Goal: Transaction & Acquisition: Purchase product/service

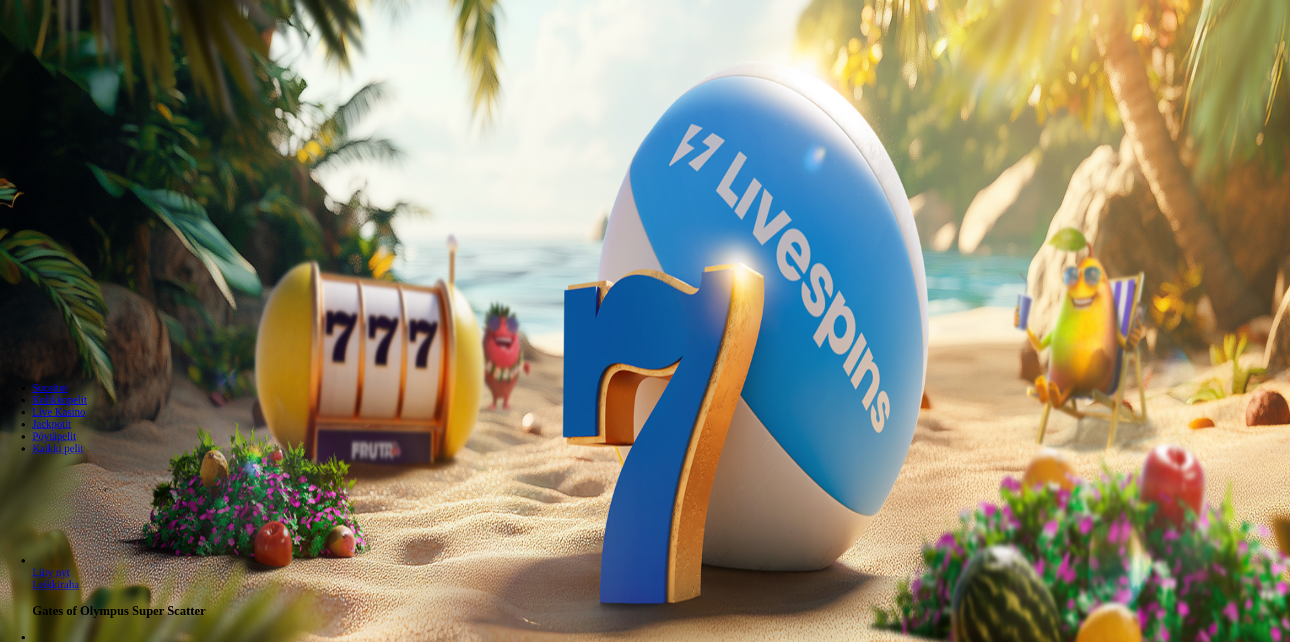
click at [128, 103] on div "Talletus 0.00 € Kirjaudu Kasino Live Kasino Tarjoukset" at bounding box center [644, 72] width 1279 height 61
click at [99, 56] on button "Kirjaudu" at bounding box center [93, 49] width 44 height 14
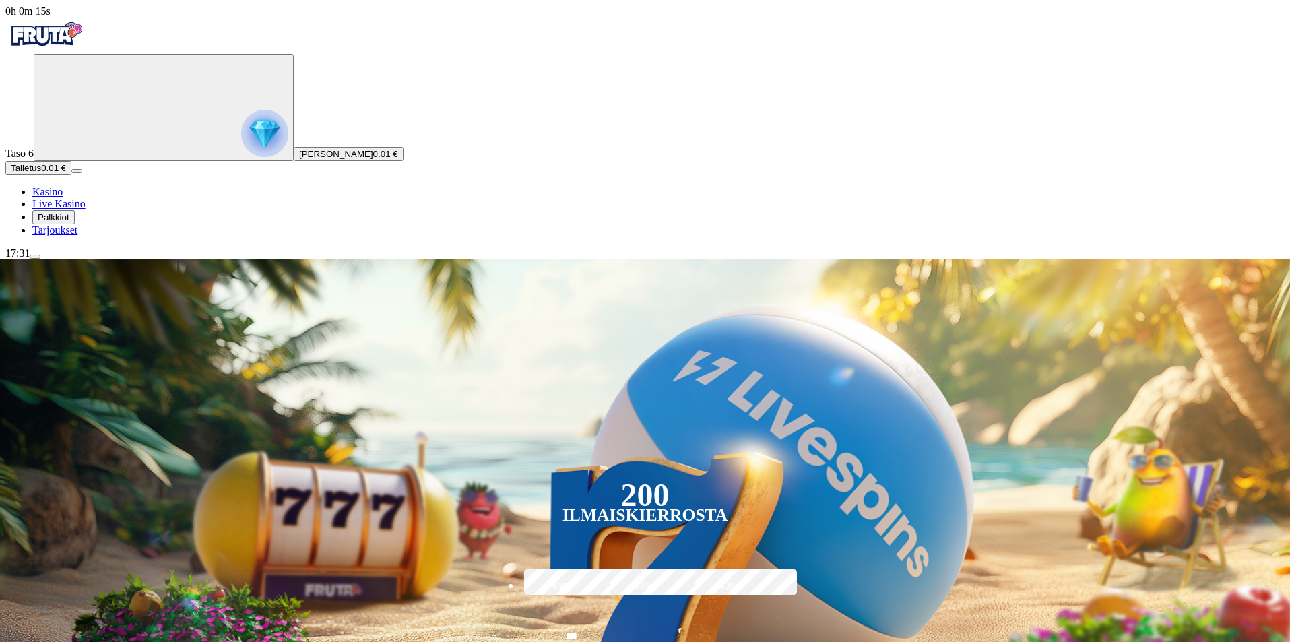
click at [241, 110] on img "Primary" at bounding box center [264, 133] width 47 height 47
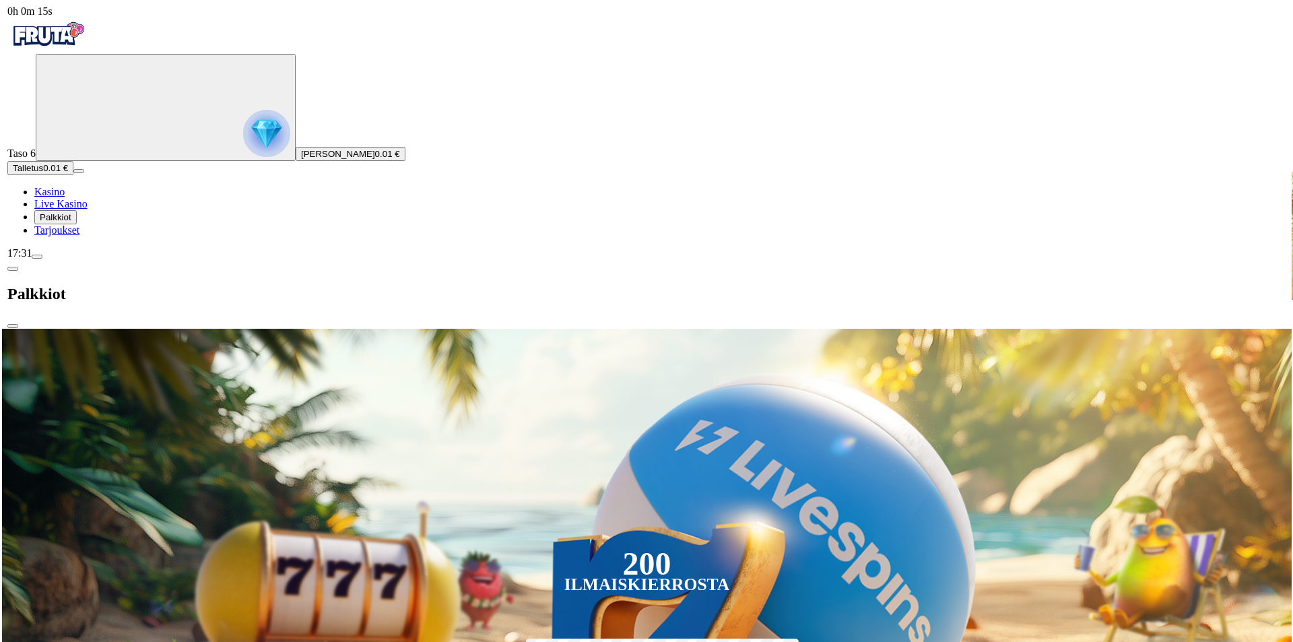
scroll to position [485, 0]
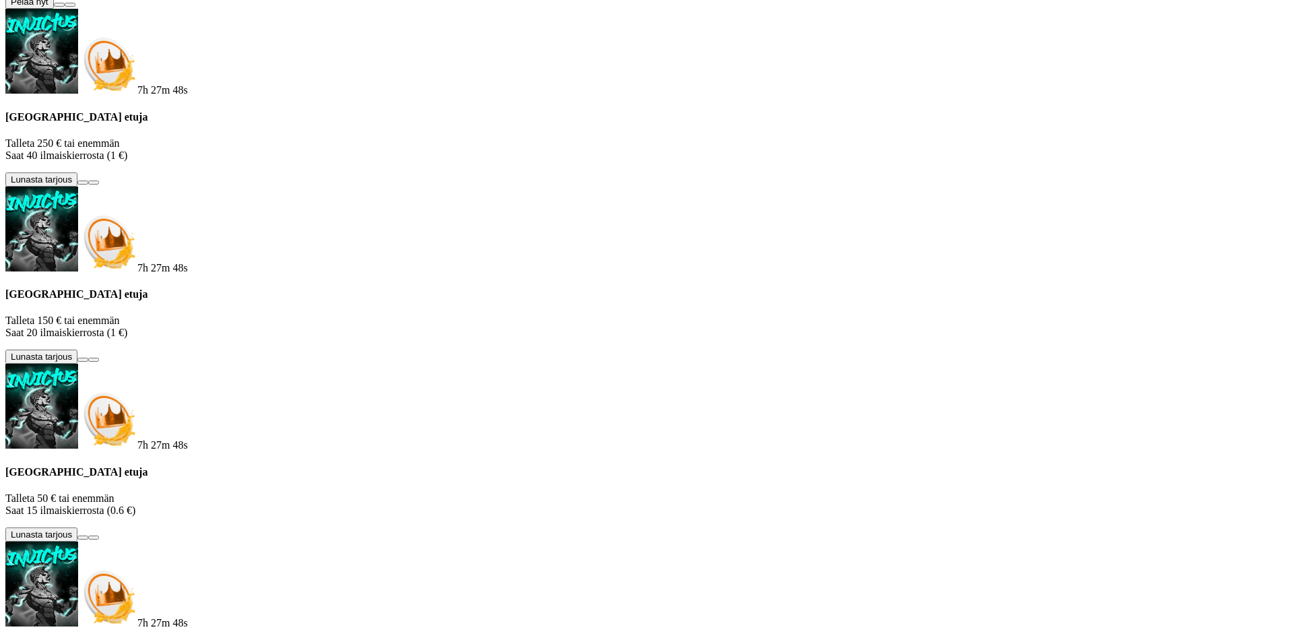
click at [65, 7] on button at bounding box center [59, 5] width 11 height 4
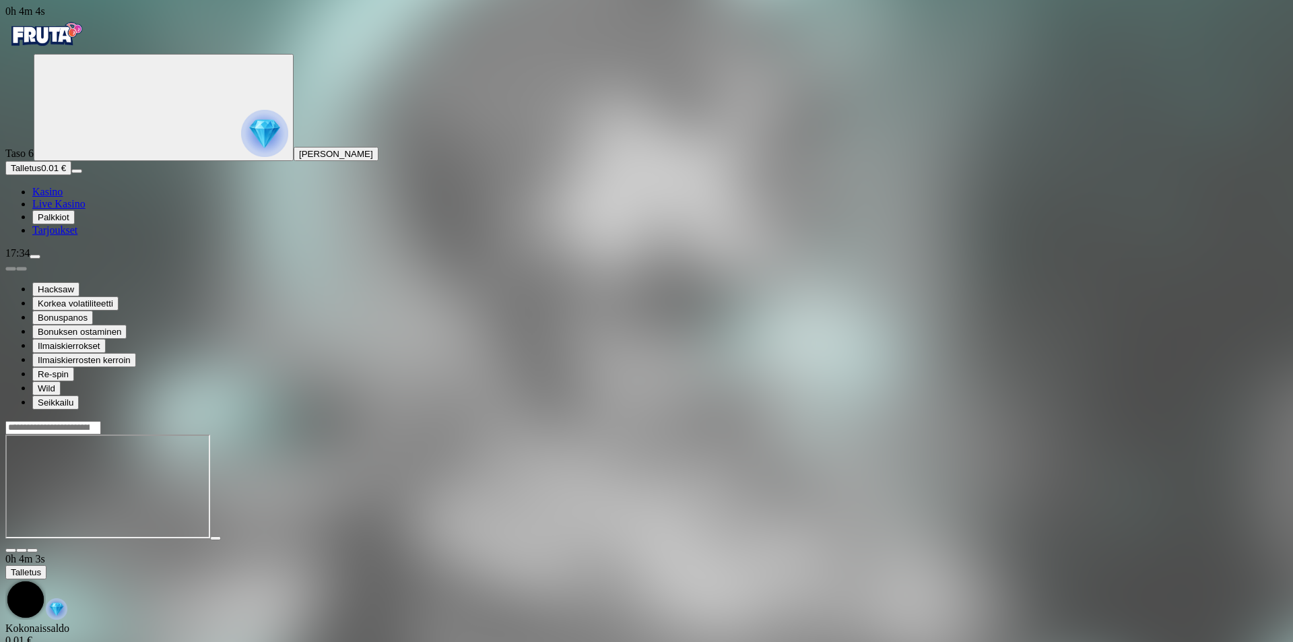
click at [40, 259] on button "menu" at bounding box center [35, 257] width 11 height 4
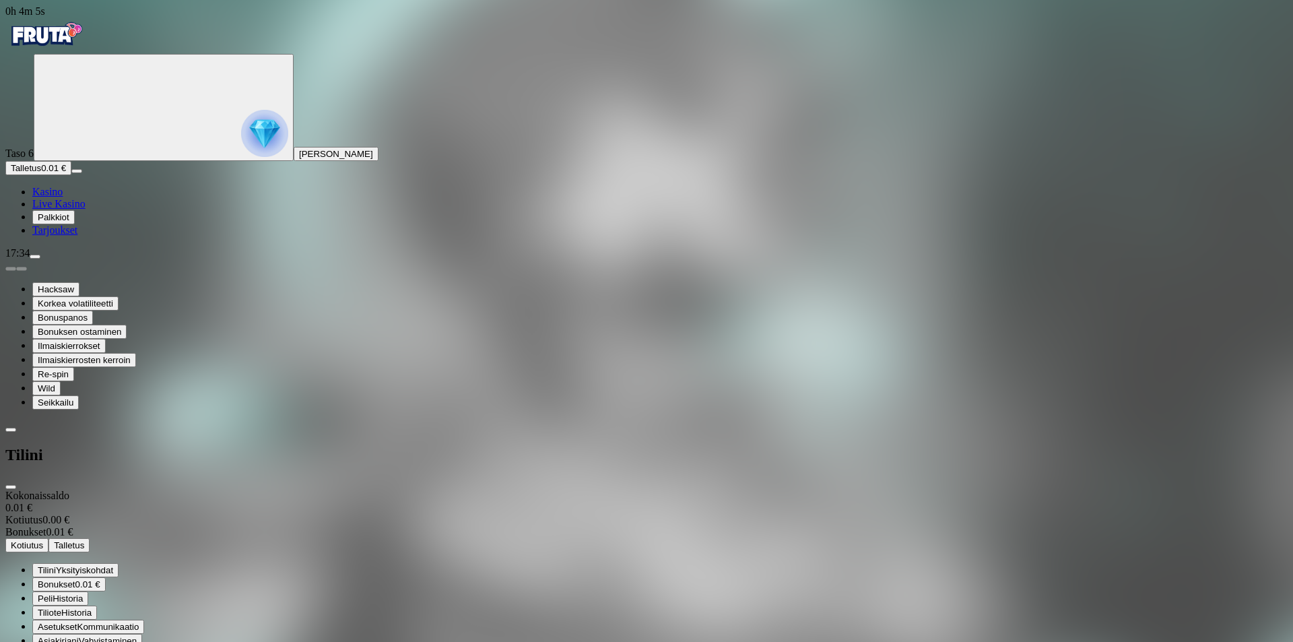
click at [241, 110] on img "Primary" at bounding box center [264, 133] width 47 height 47
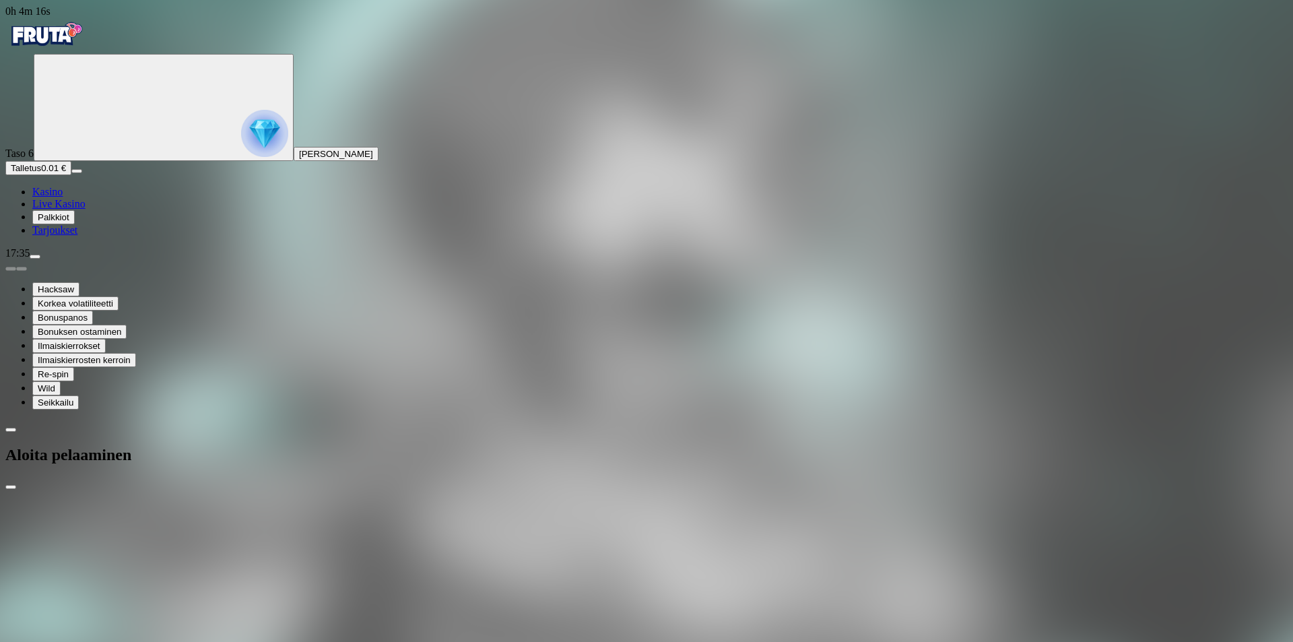
drag, startPoint x: 240, startPoint y: 282, endPoint x: 125, endPoint y: 287, distance: 114.6
type input "**"
click at [77, 208] on span "Live Kasino" at bounding box center [58, 203] width 53 height 11
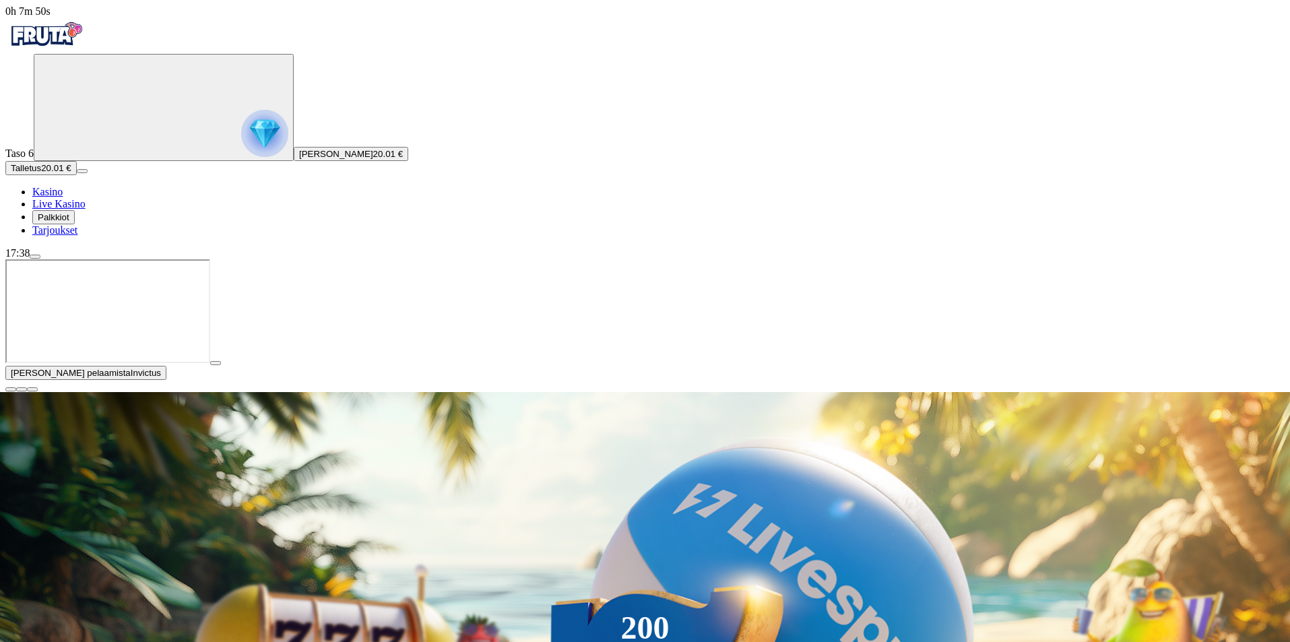
click at [11, 389] on span "close icon" at bounding box center [11, 389] width 0 height 0
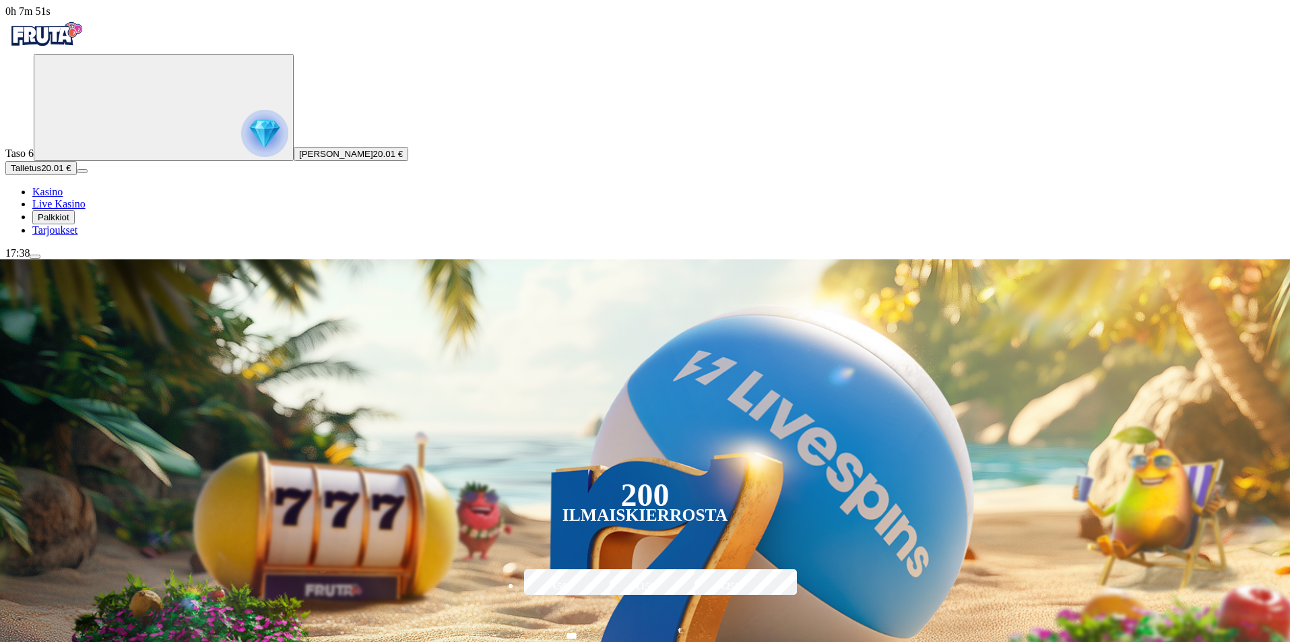
type input "*****"
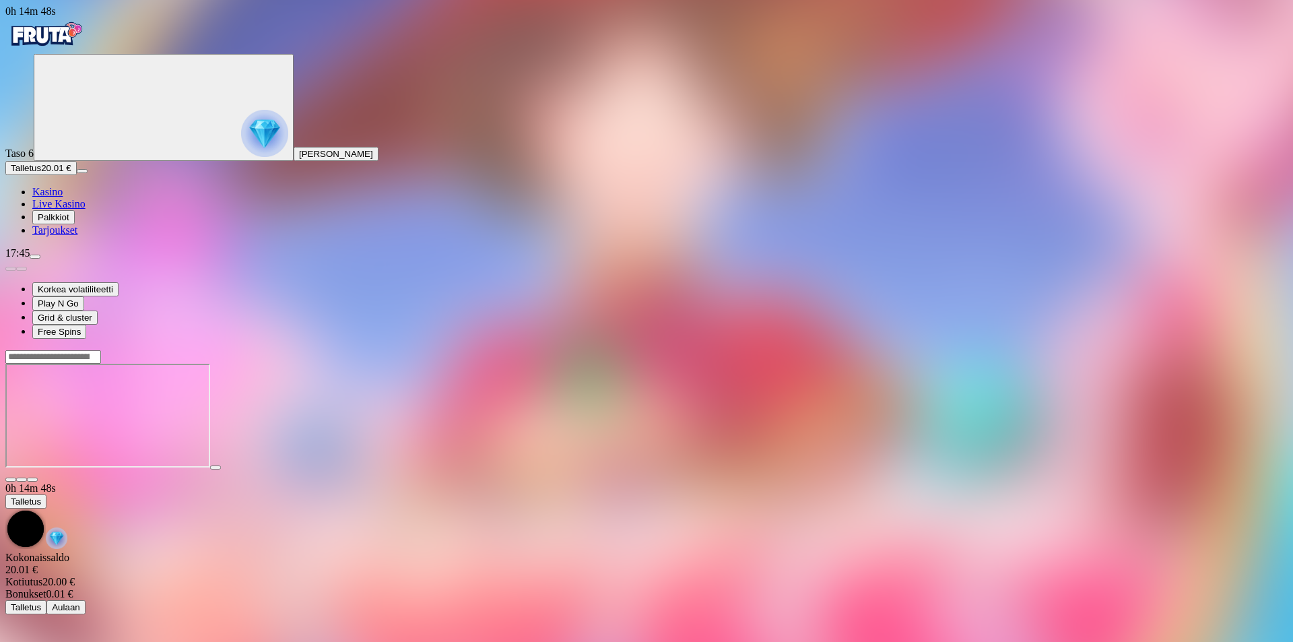
click at [11, 480] on span "close icon" at bounding box center [11, 480] width 0 height 0
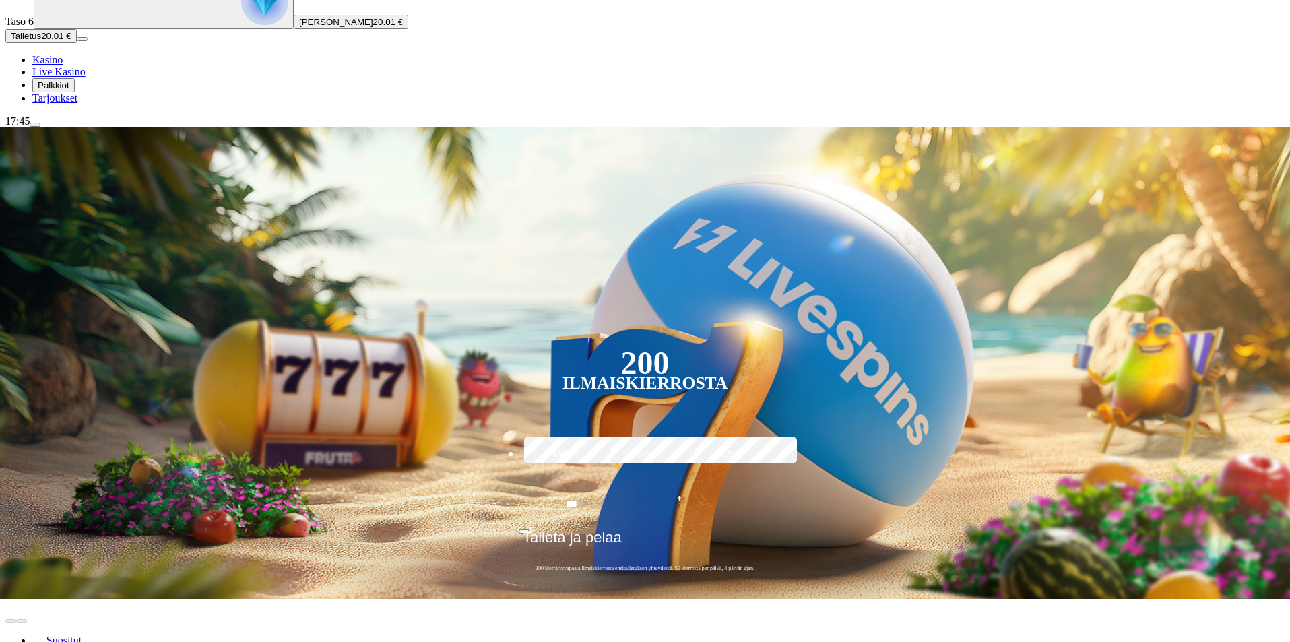
scroll to position [135, 0]
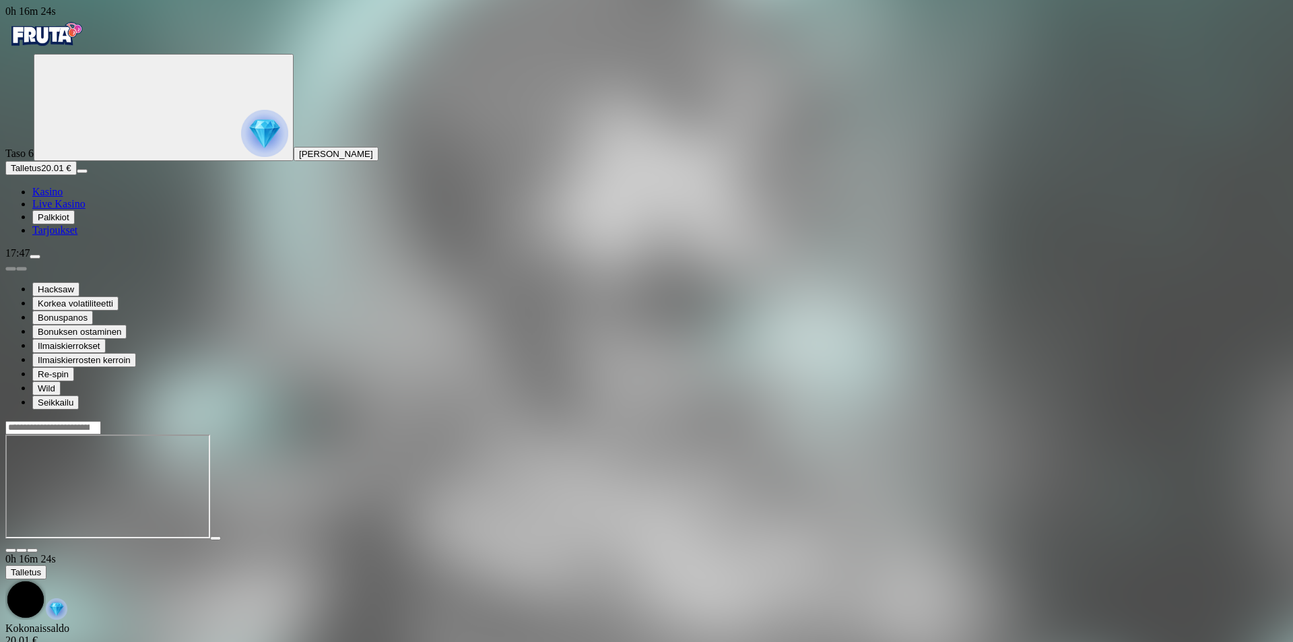
click at [108, 95] on div "Taso 6 [PERSON_NAME]" at bounding box center [646, 107] width 1283 height 107
click at [241, 110] on img "Primary" at bounding box center [264, 133] width 47 height 47
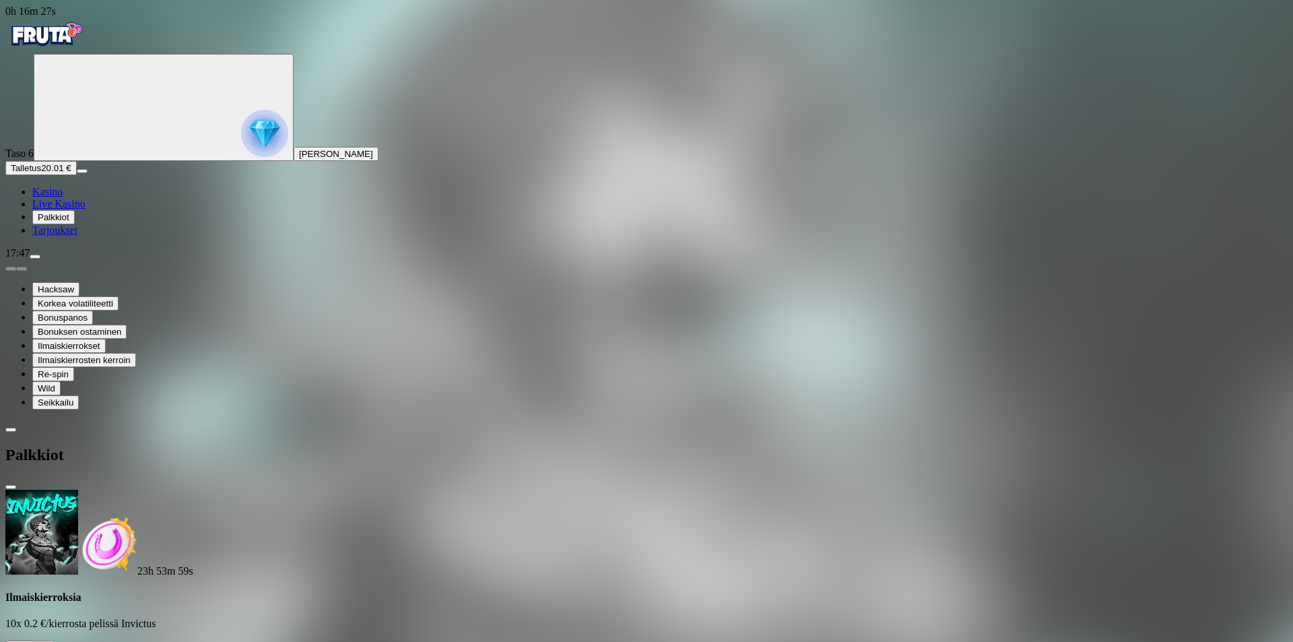
click at [65, 641] on button at bounding box center [59, 651] width 11 height 4
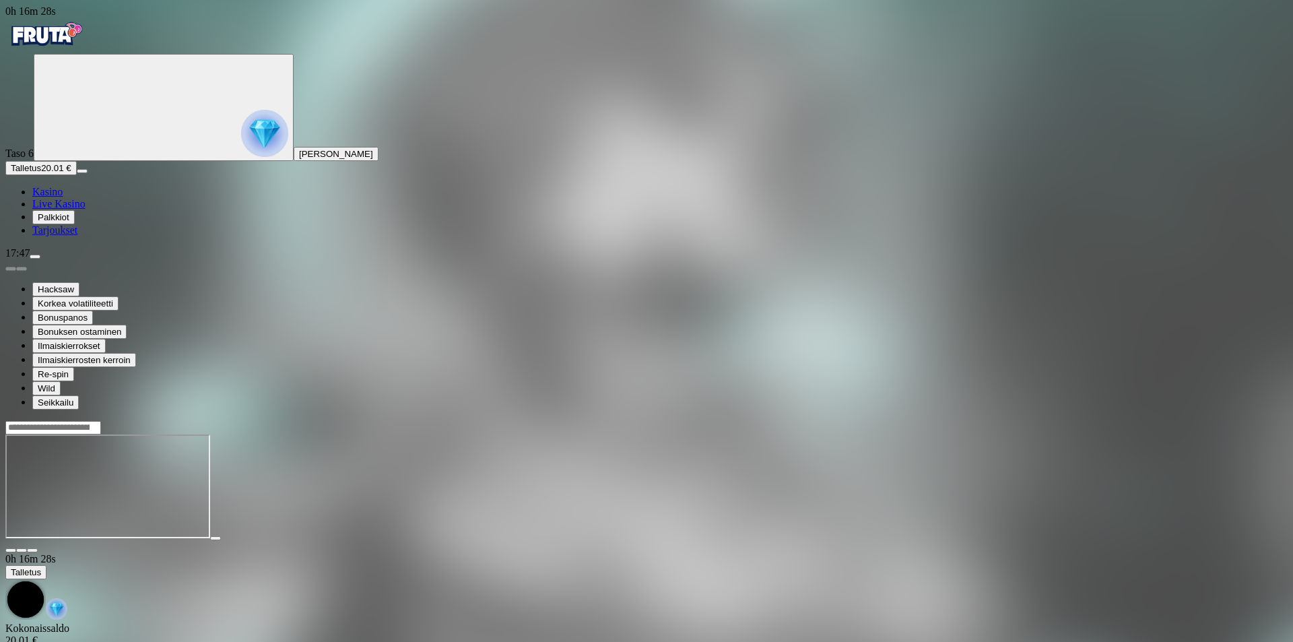
click at [71, 67] on circle "Primary" at bounding box center [139, 106] width 137 height 137
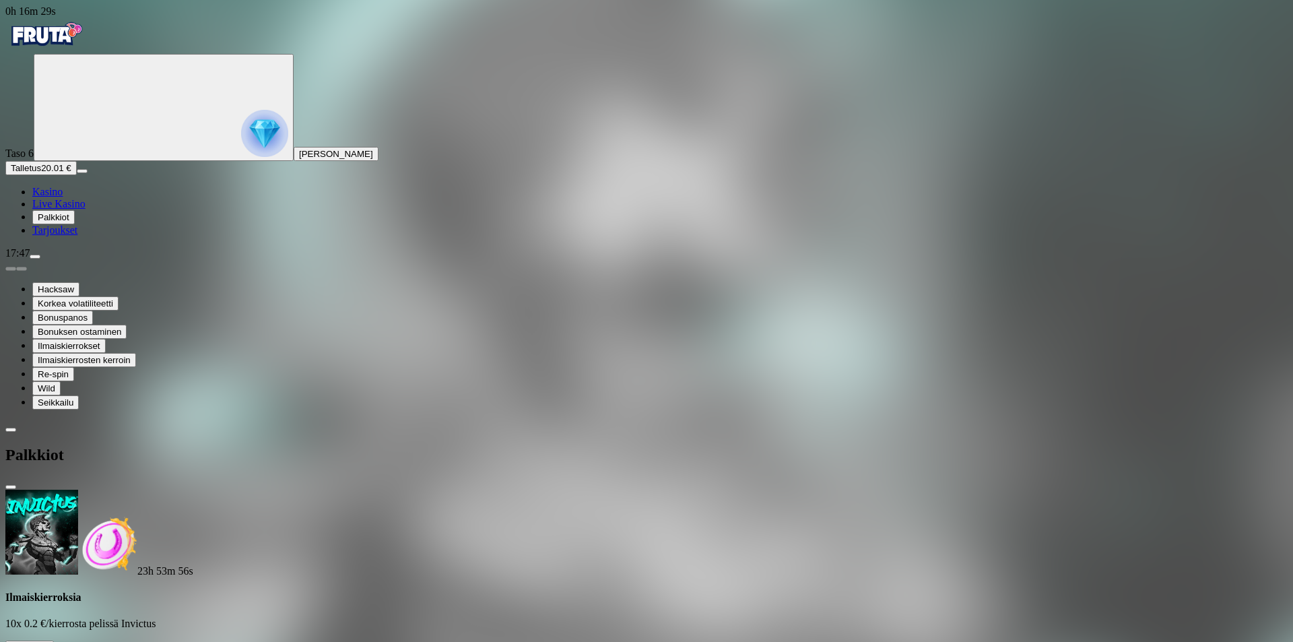
click at [71, 68] on circle "Primary" at bounding box center [139, 106] width 137 height 137
click at [11, 487] on span "close icon" at bounding box center [11, 487] width 0 height 0
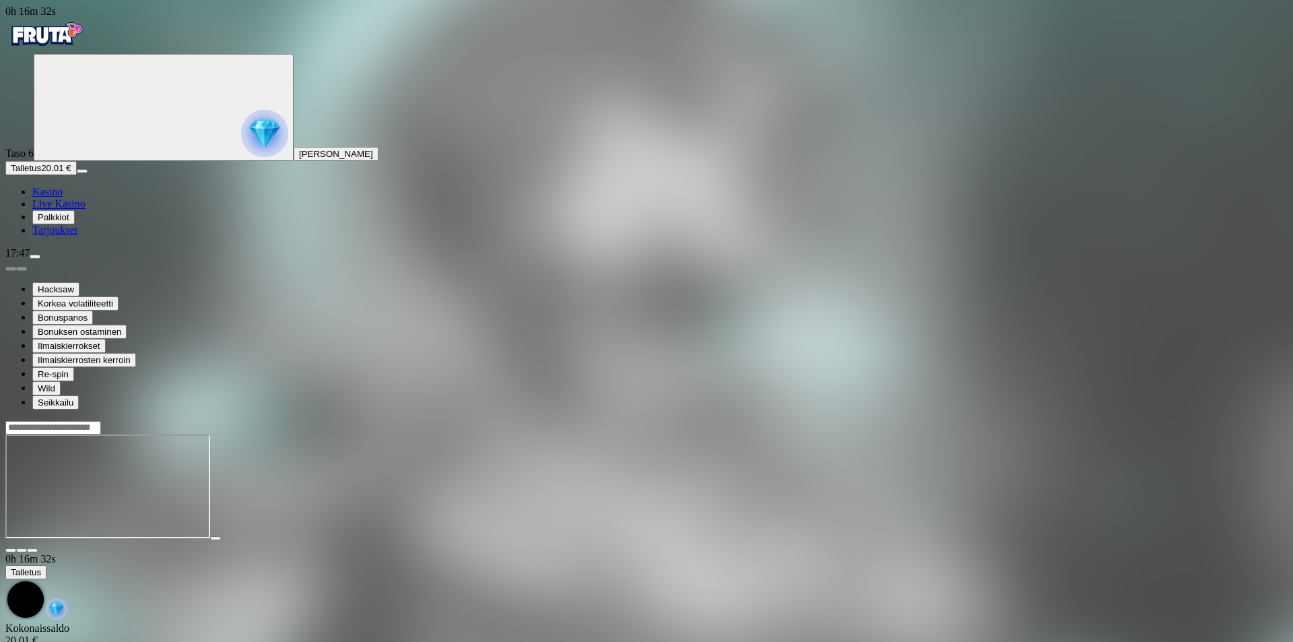
click at [241, 110] on img "Primary" at bounding box center [264, 133] width 47 height 47
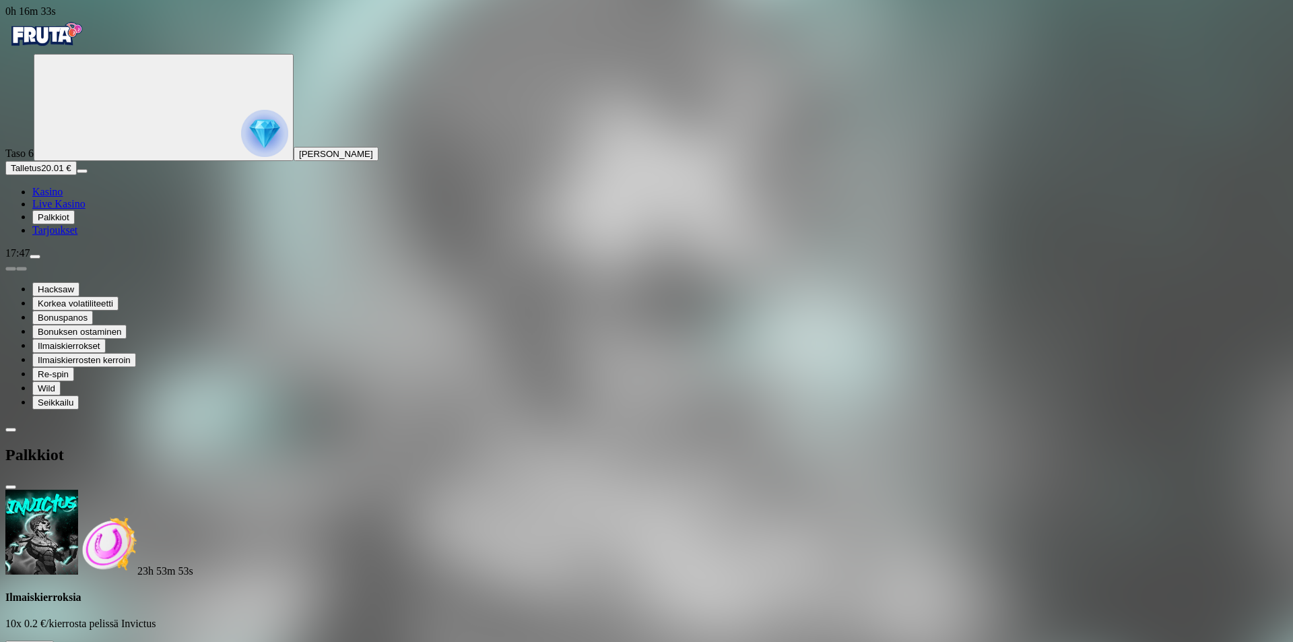
click at [241, 110] on img "Primary" at bounding box center [264, 133] width 47 height 47
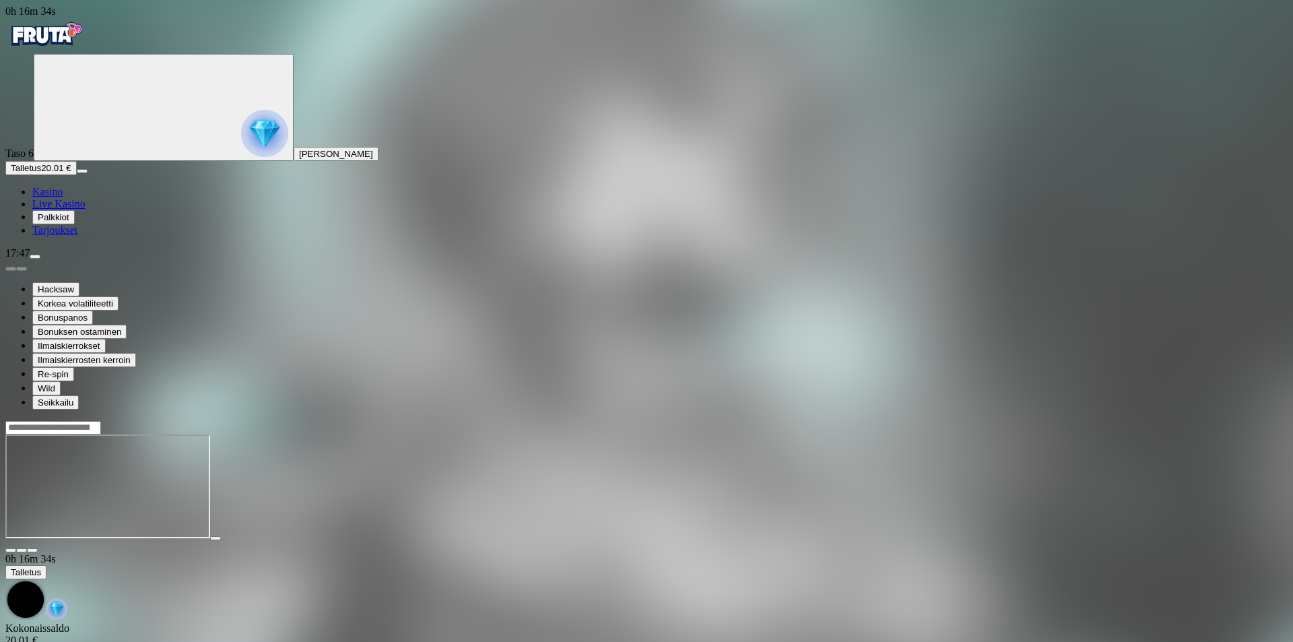
click at [11, 550] on span "close icon" at bounding box center [11, 550] width 0 height 0
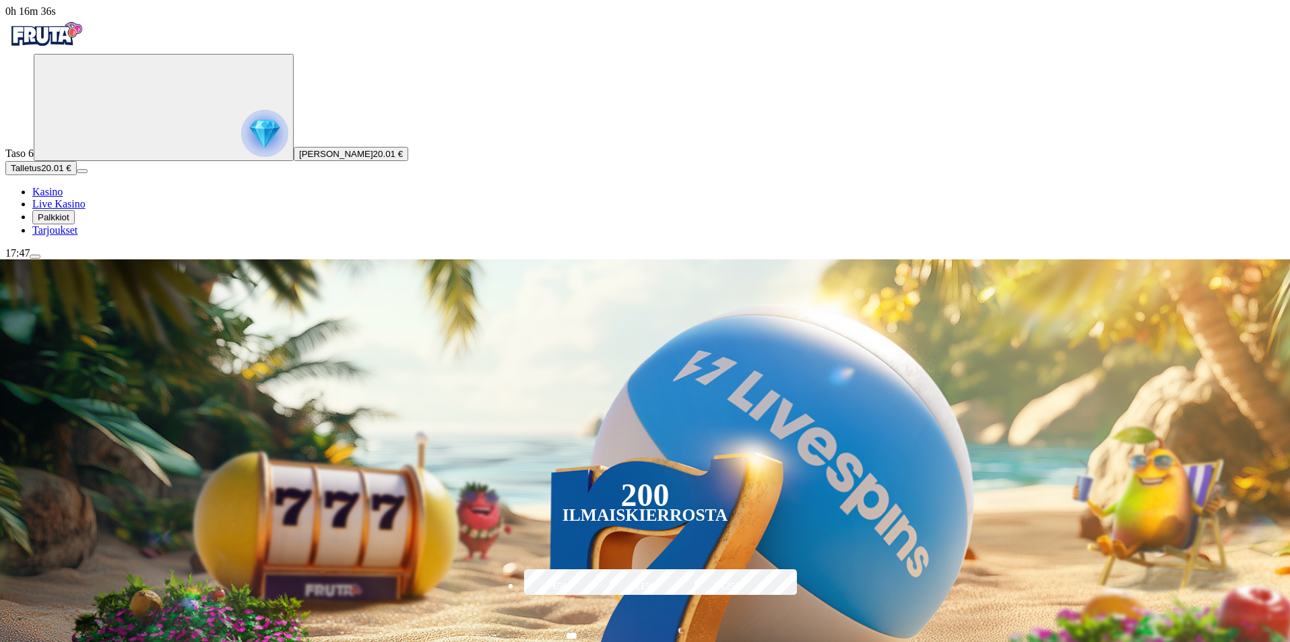
click at [241, 110] on img "Primary" at bounding box center [264, 133] width 47 height 47
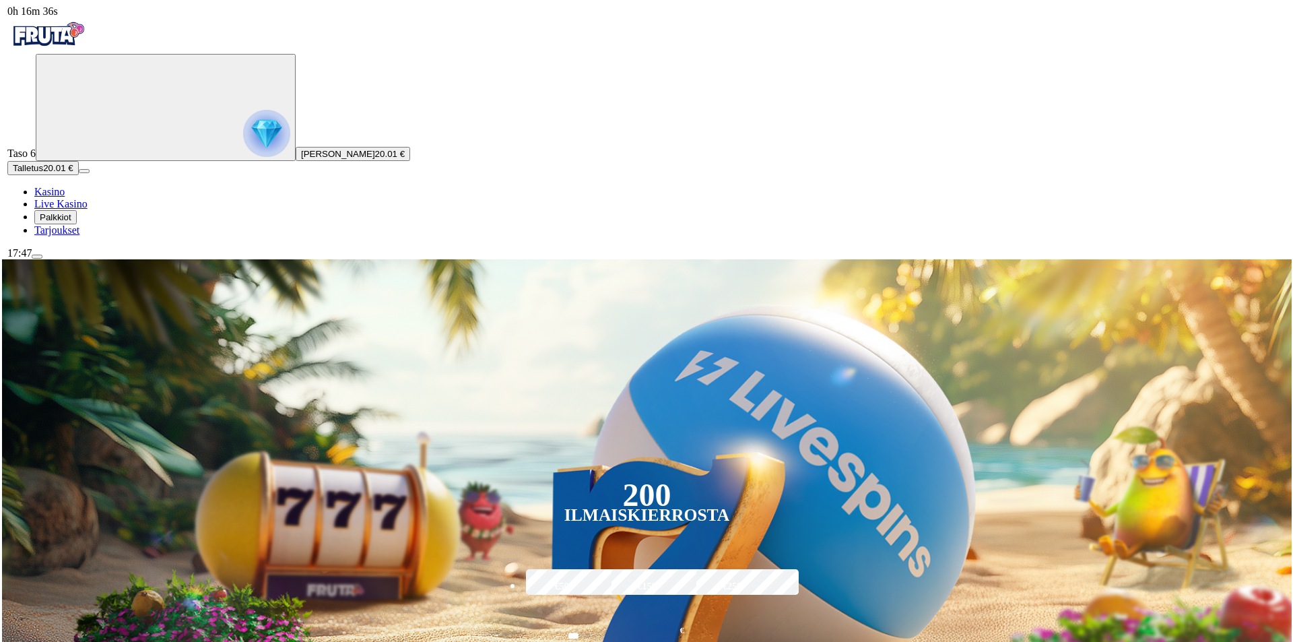
scroll to position [485, 0]
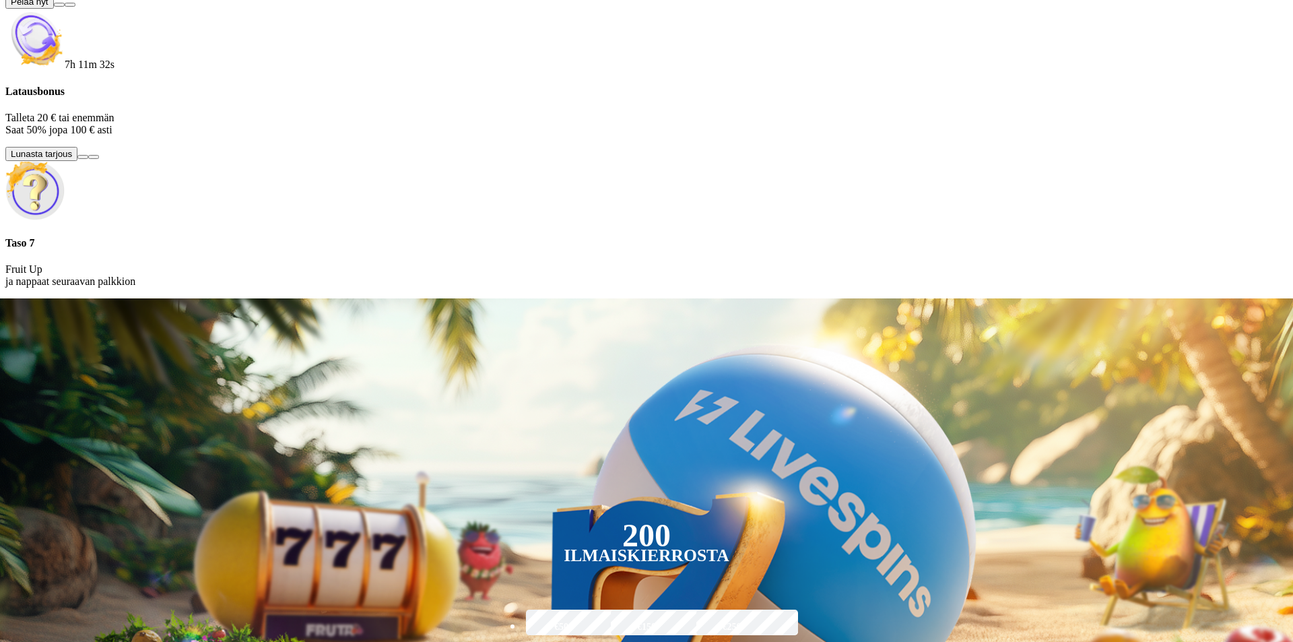
click at [65, 7] on button at bounding box center [59, 5] width 11 height 4
